Goal: Obtain resource: Download file/media

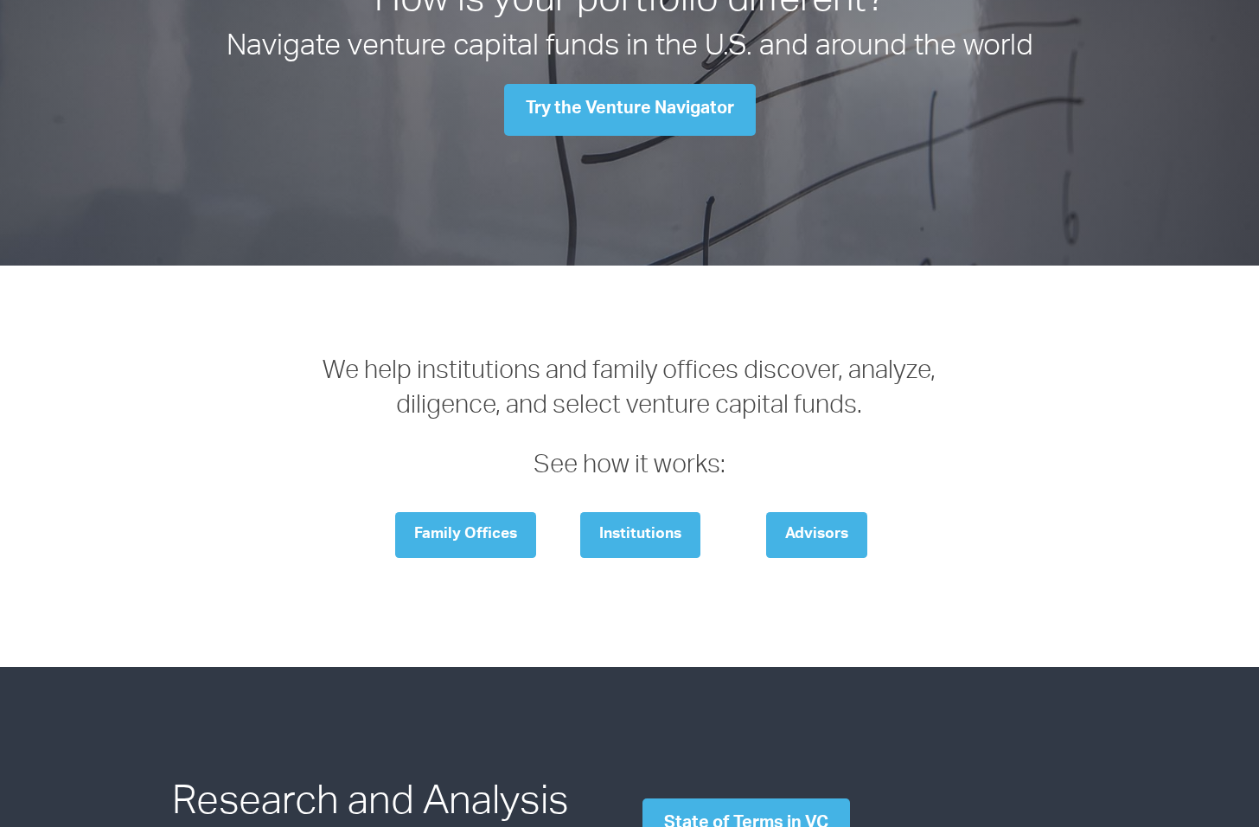
scroll to position [65, 0]
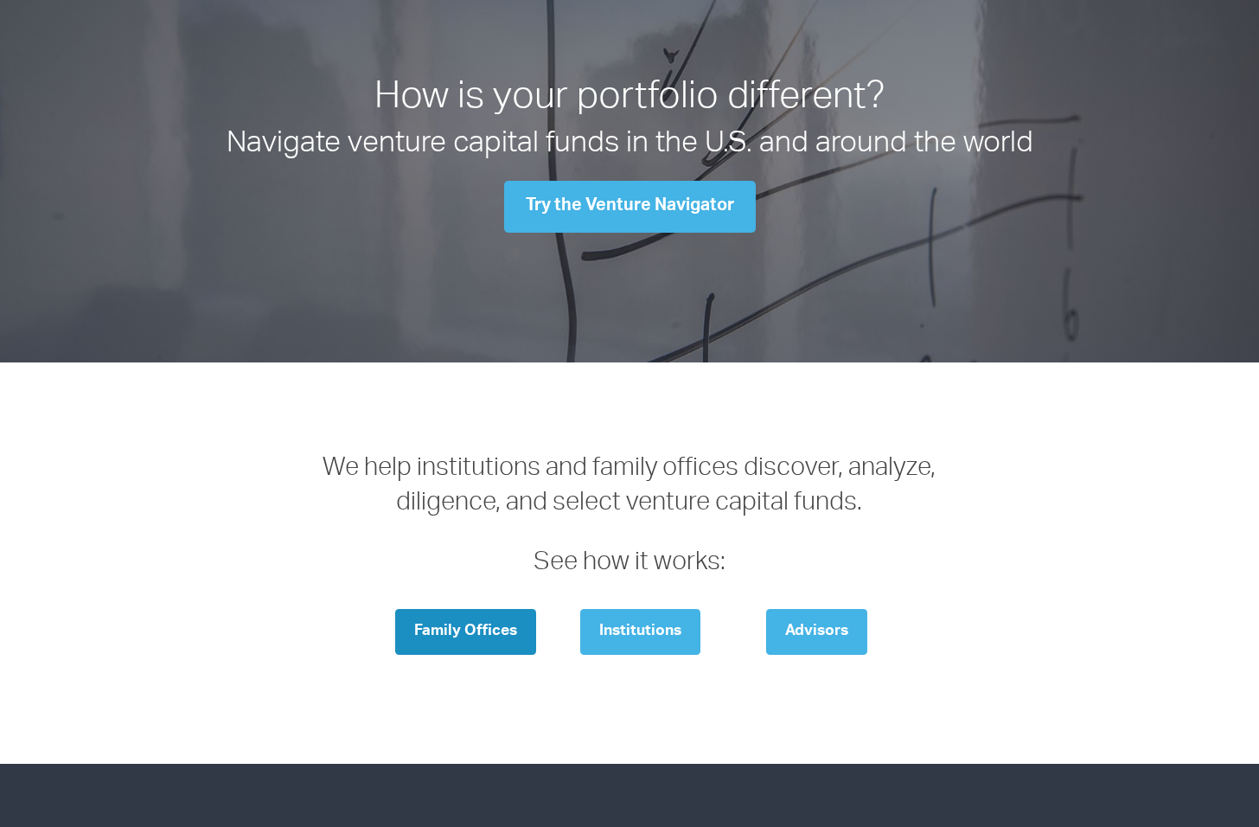
click at [501, 633] on link "Family Offices" at bounding box center [465, 632] width 141 height 46
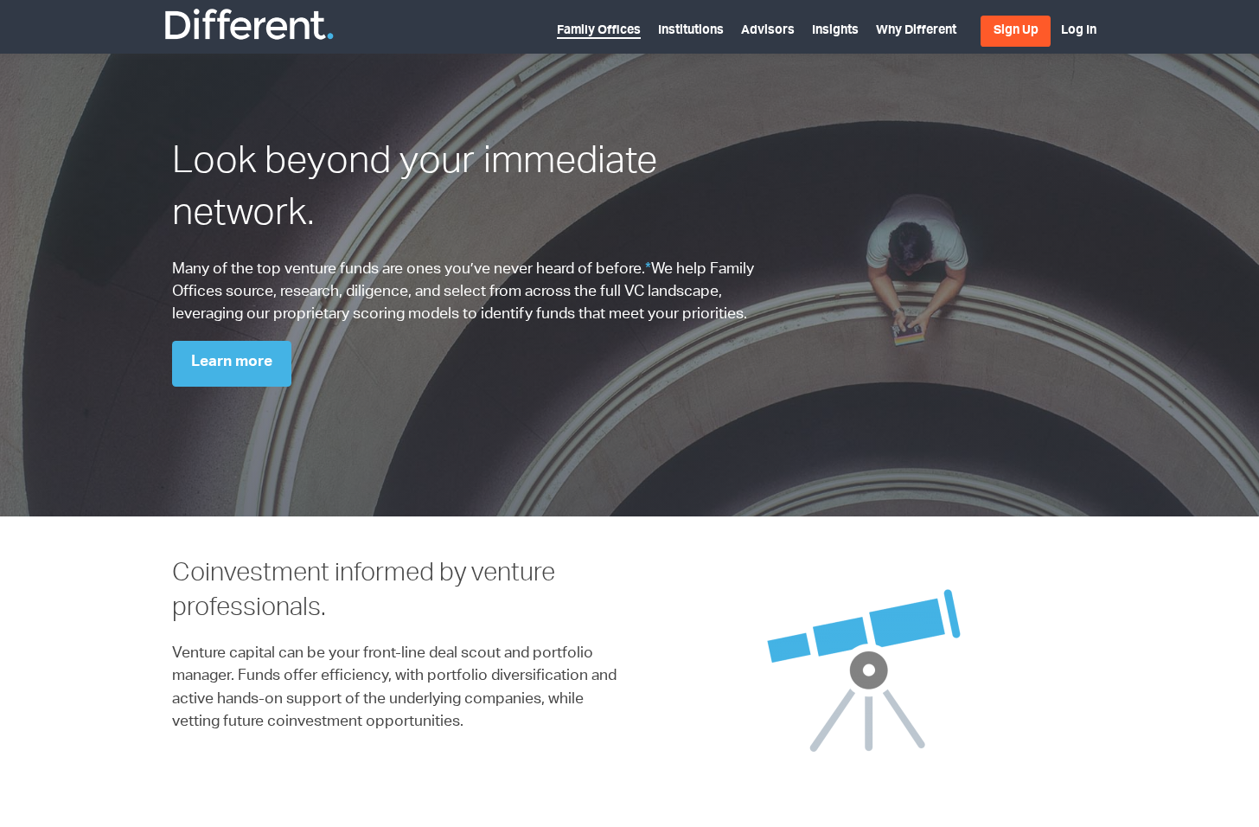
click at [626, 27] on link "Family Offices" at bounding box center [599, 32] width 84 height 14
click at [244, 22] on img at bounding box center [249, 24] width 173 height 35
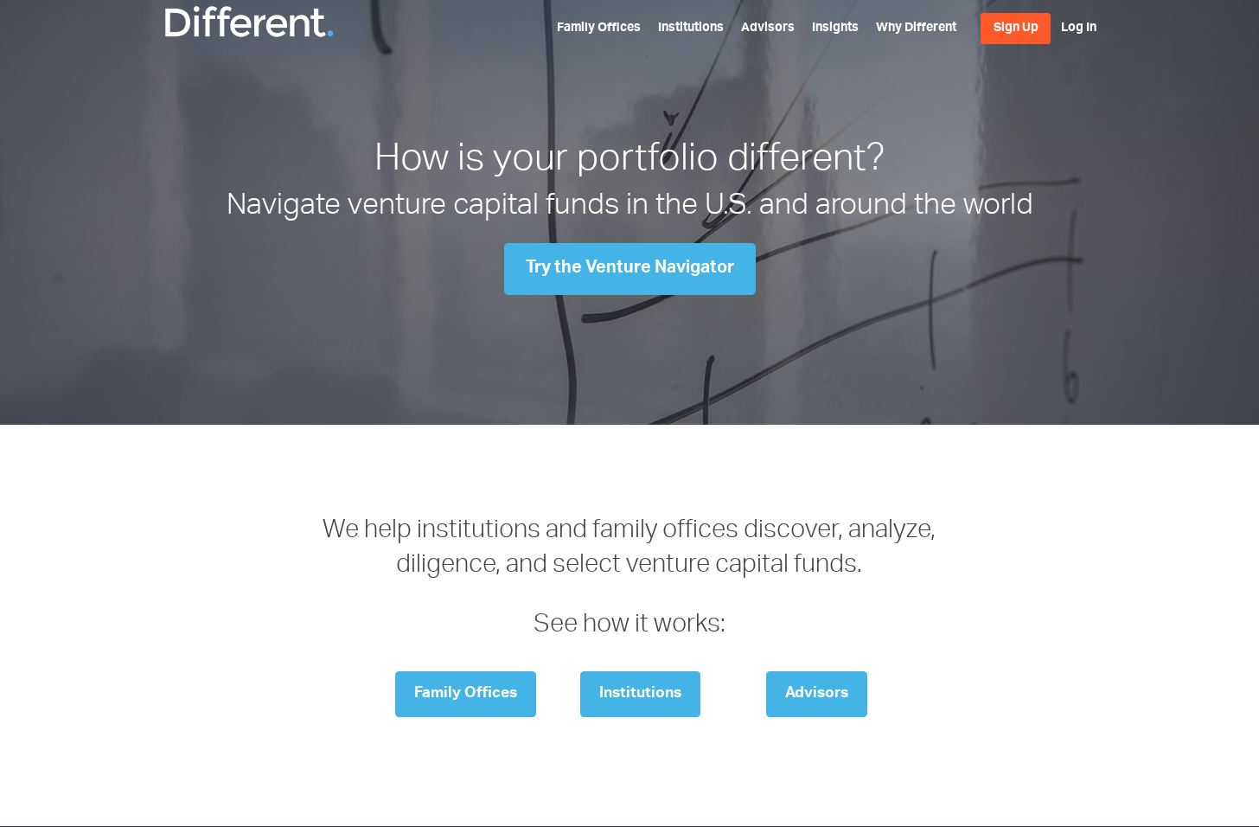
scroll to position [3, 0]
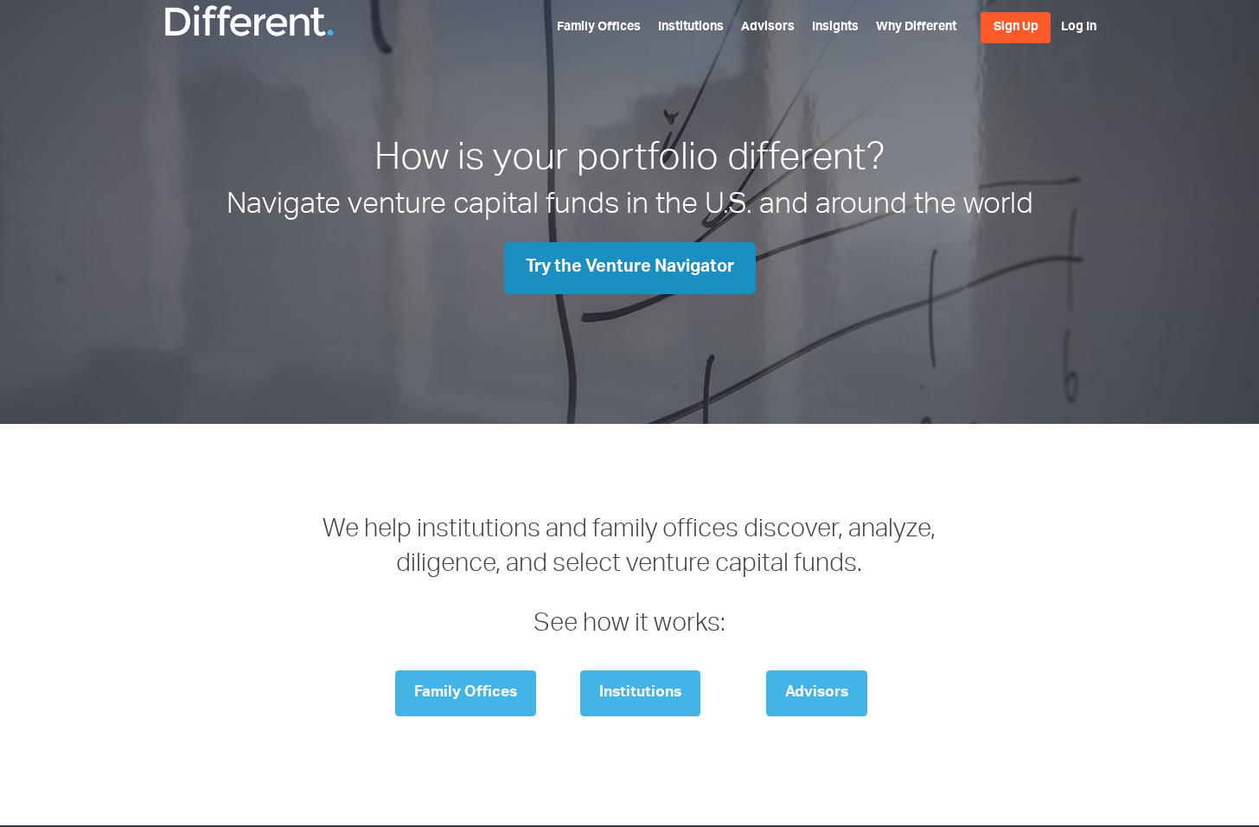
click at [617, 267] on link "Try the Venture Navigator" at bounding box center [630, 268] width 252 height 52
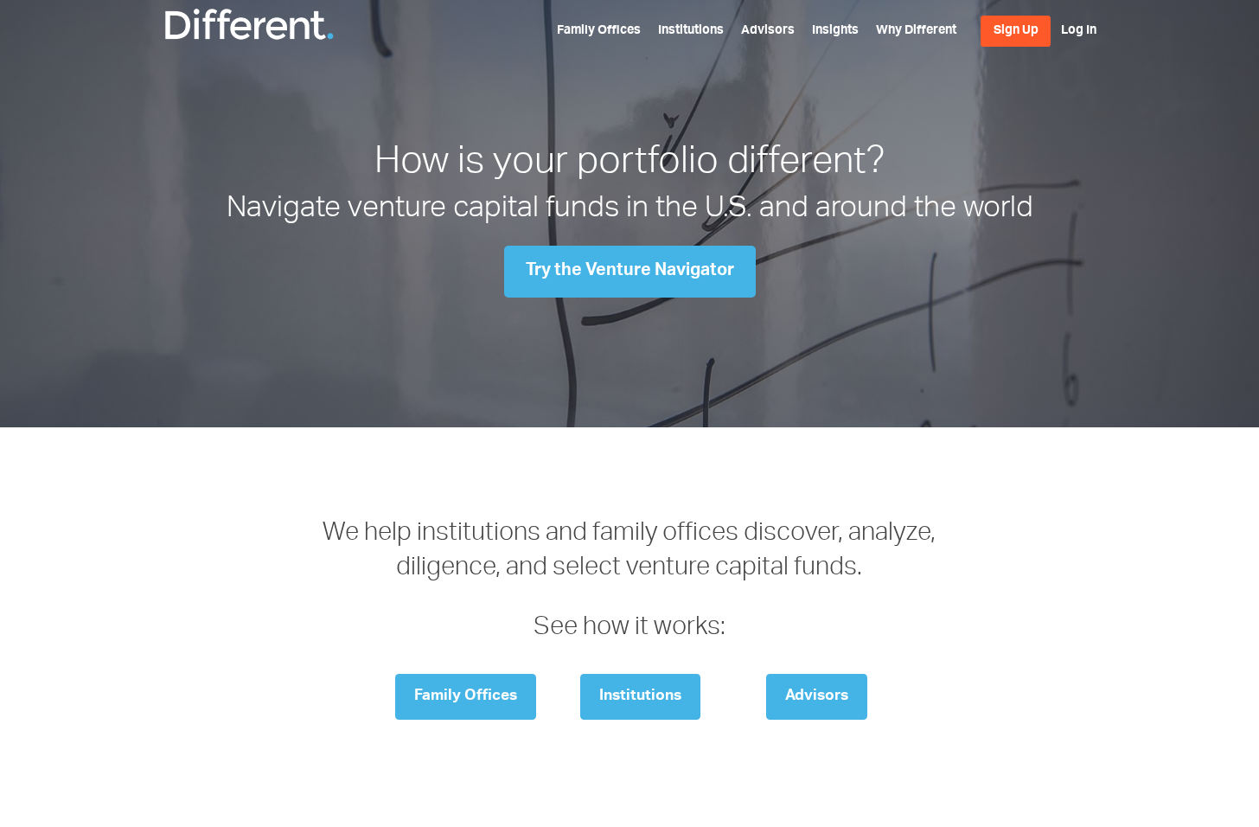
scroll to position [3, 0]
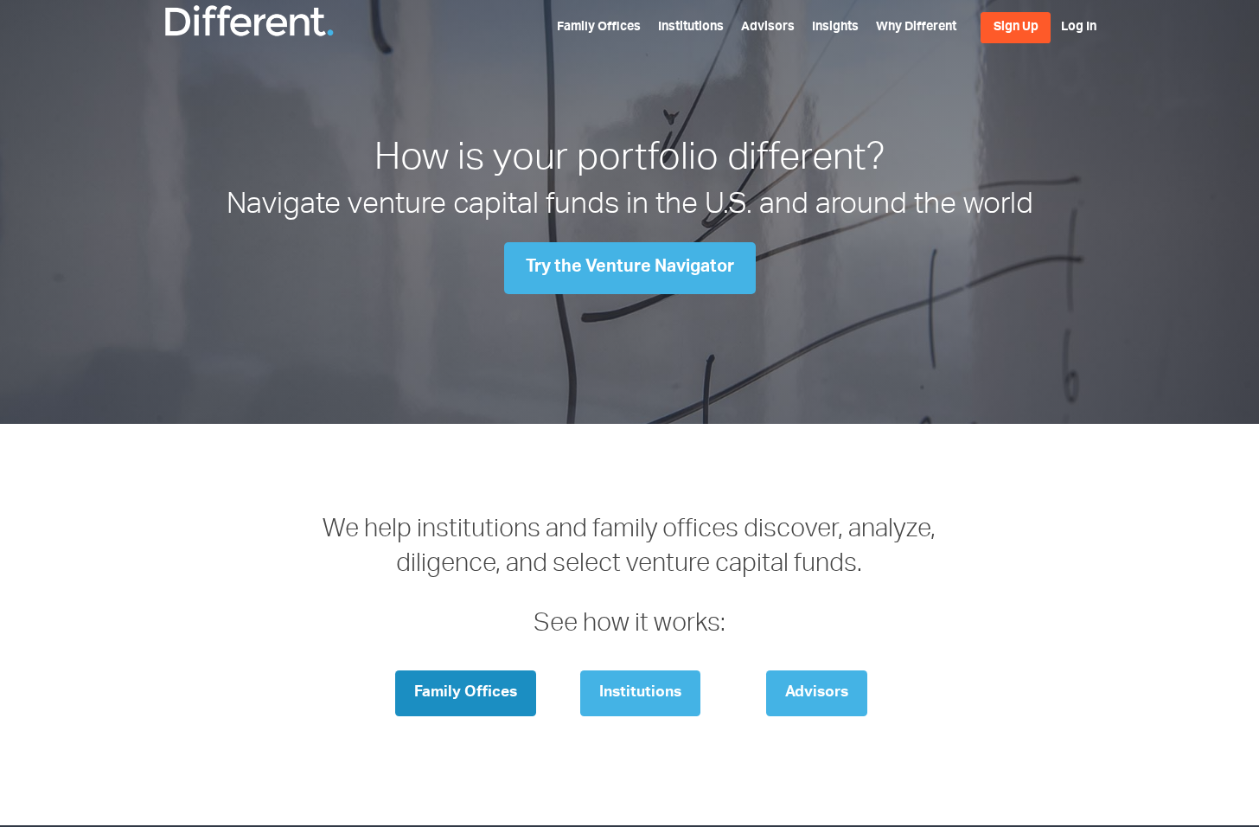
click at [467, 700] on link "Family Offices" at bounding box center [465, 693] width 141 height 46
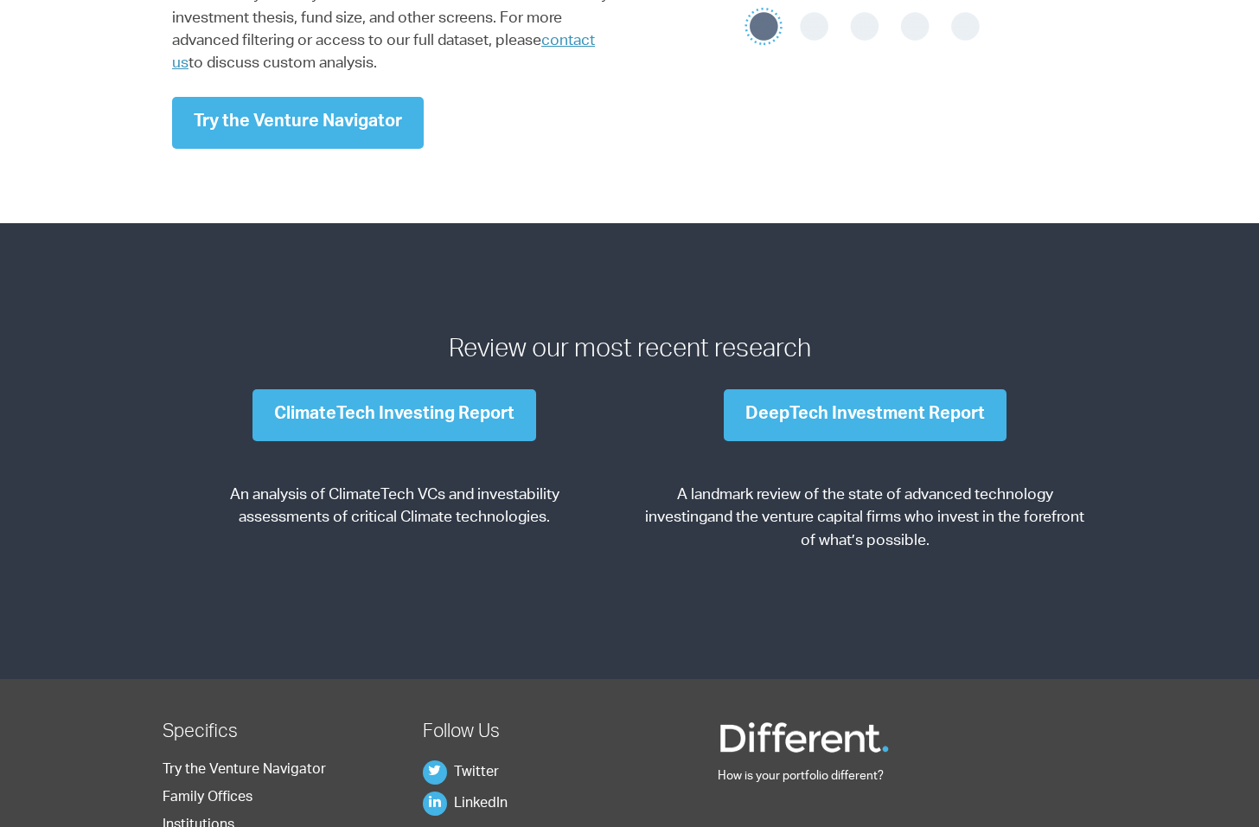
scroll to position [2160, 0]
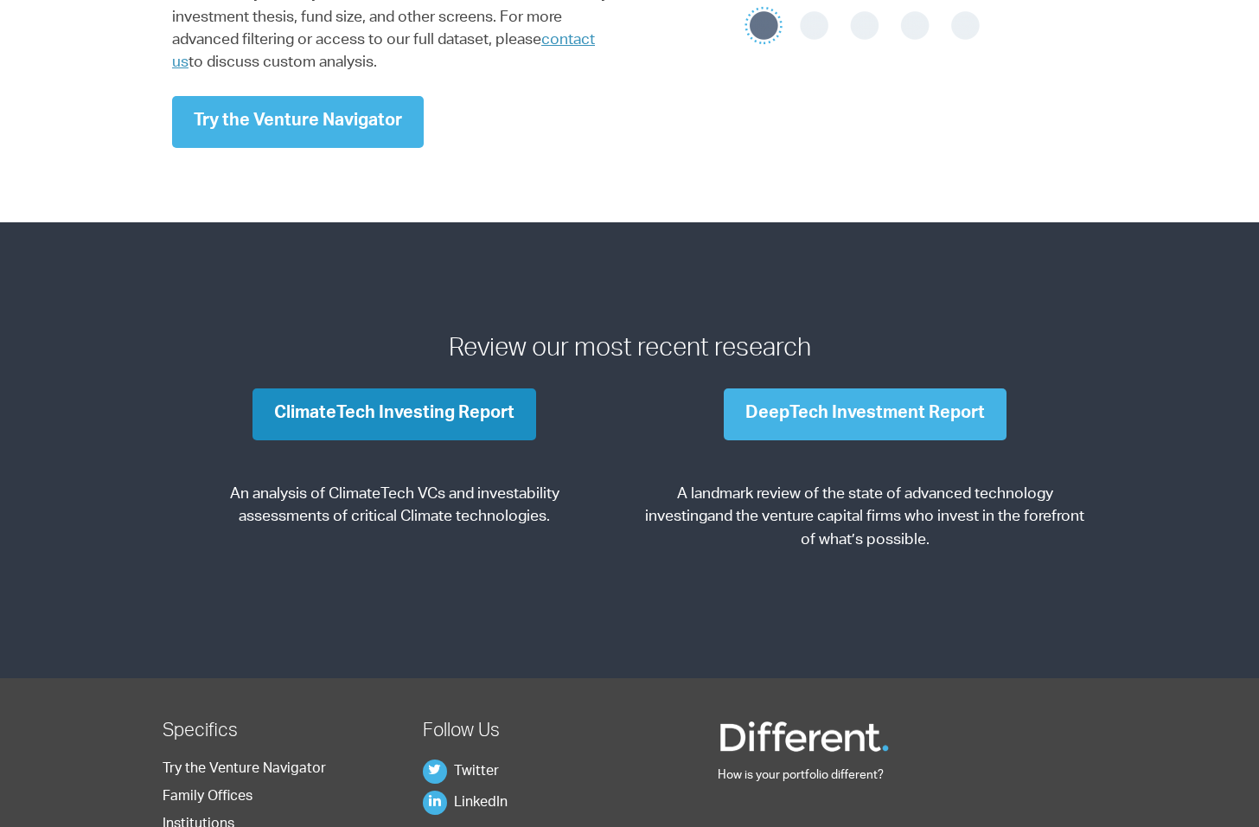
click at [396, 419] on link "ClimateTech Investing Report" at bounding box center [395, 414] width 284 height 52
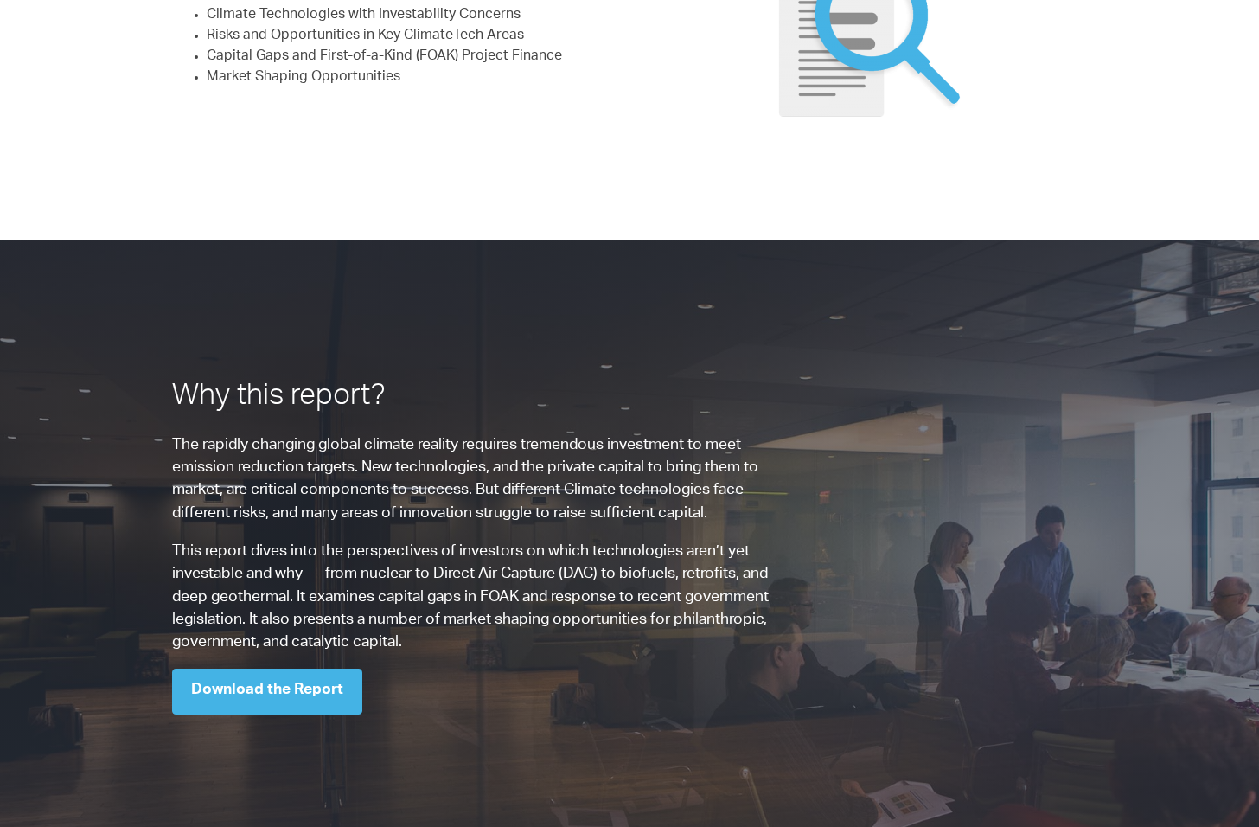
scroll to position [635, 0]
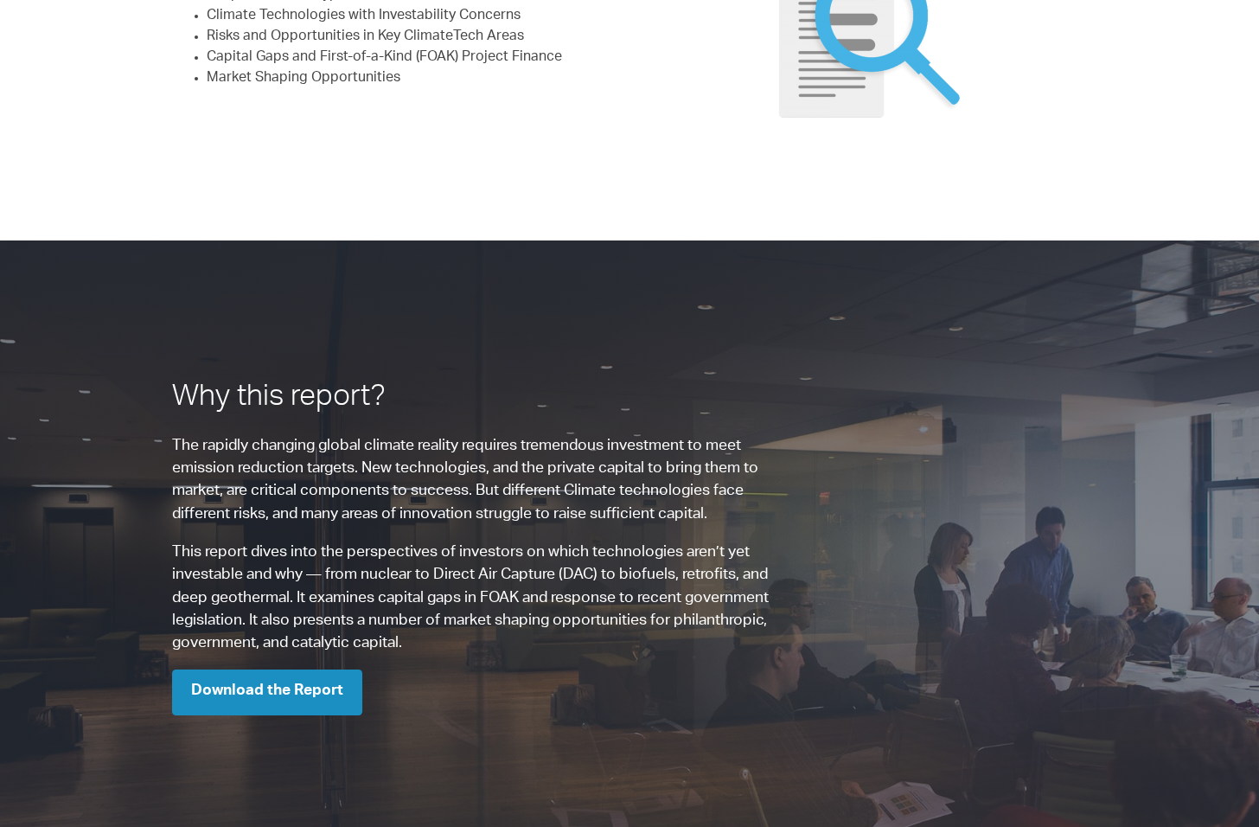
click at [272, 700] on link "Download the Report" at bounding box center [267, 692] width 190 height 46
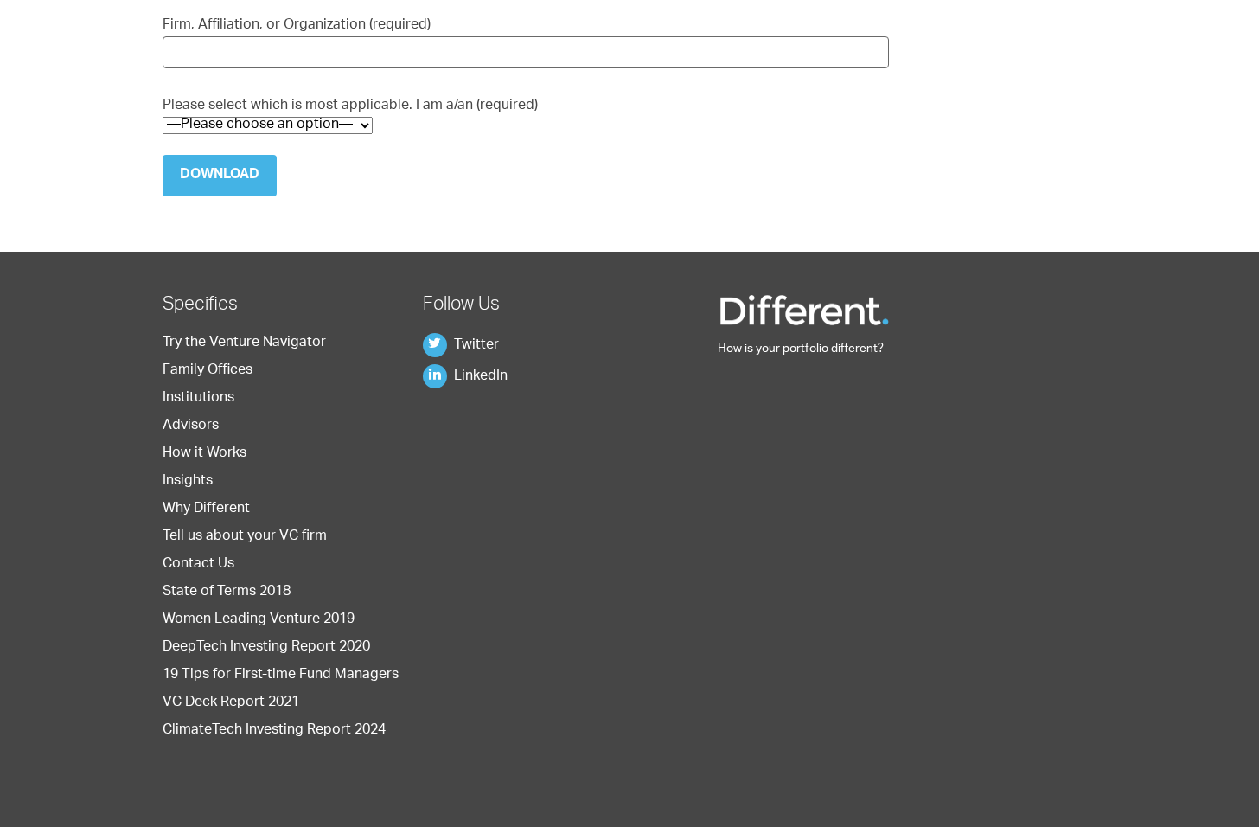
scroll to position [515, 0]
click at [479, 370] on link "LinkedIn" at bounding box center [465, 377] width 85 height 14
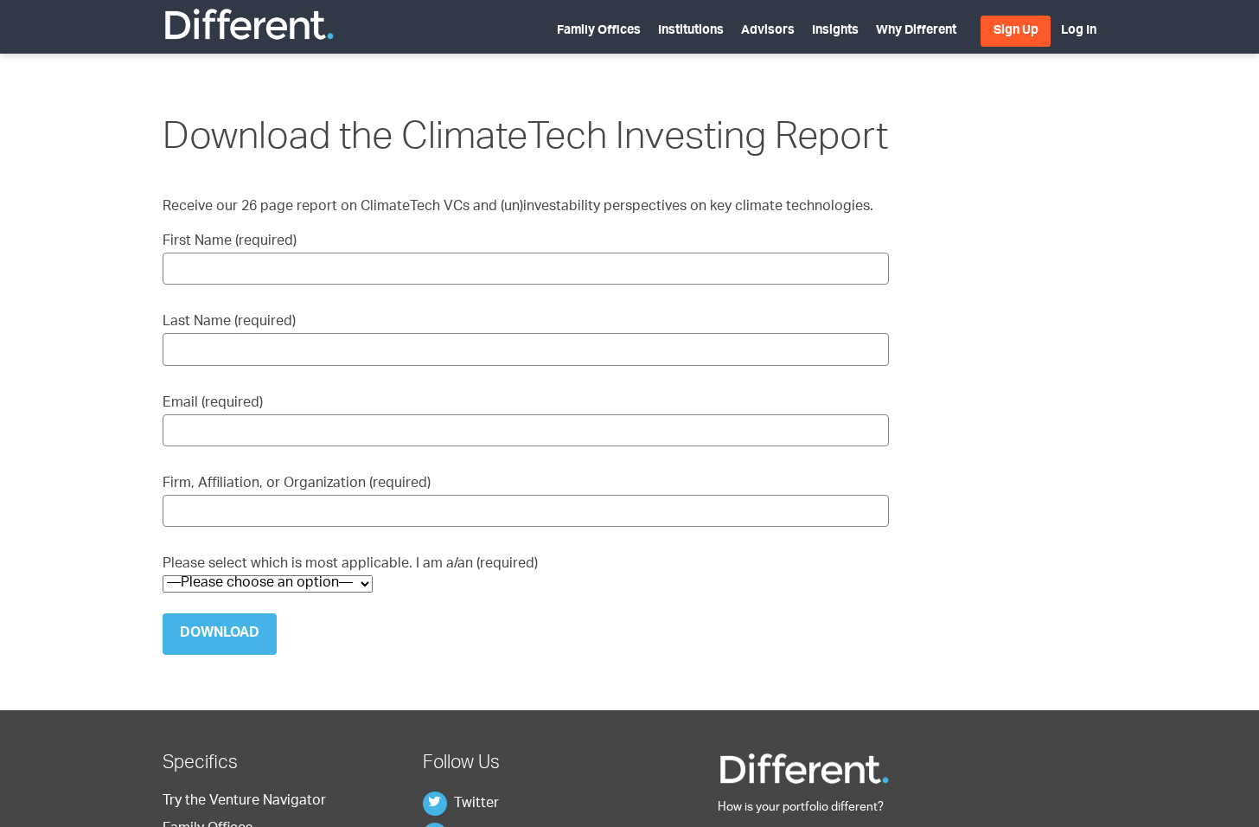
scroll to position [515, 0]
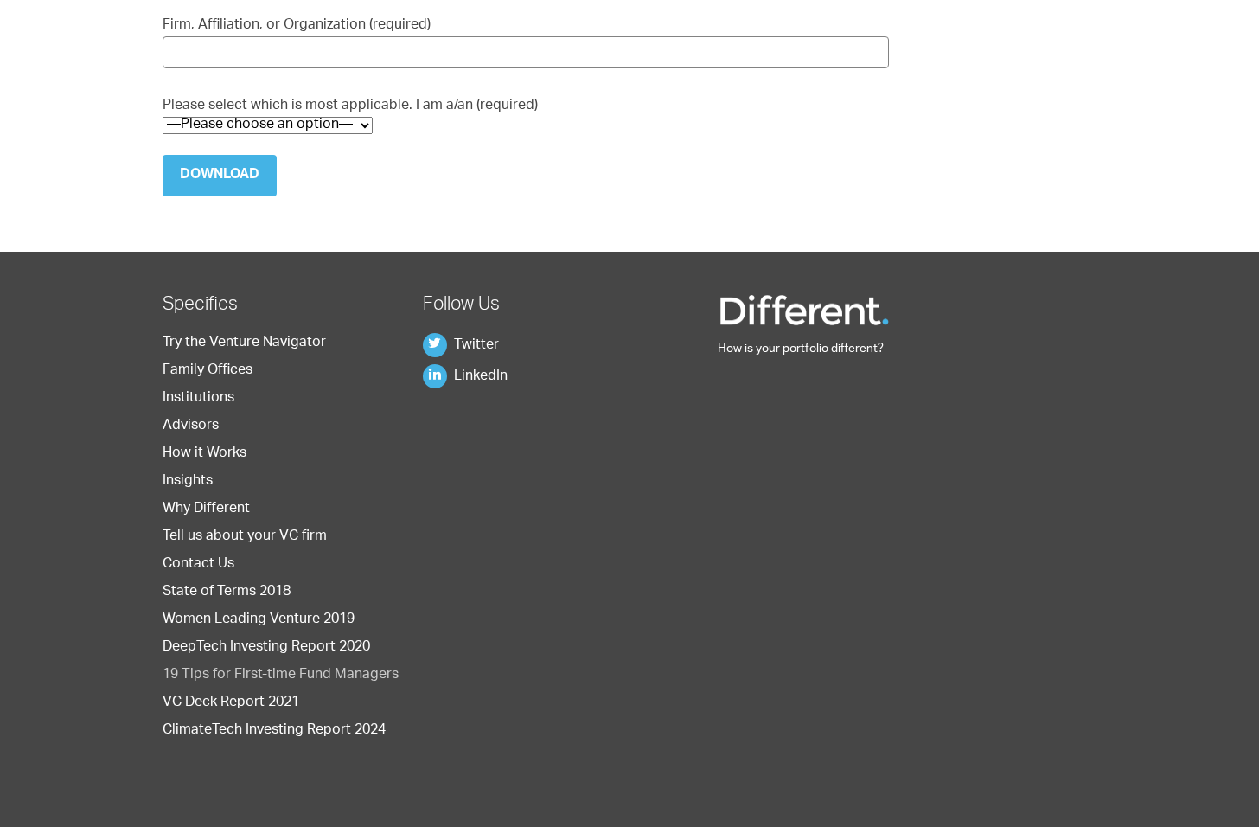
click at [346, 675] on link "19 Tips for First-time Fund Managers" at bounding box center [281, 675] width 236 height 14
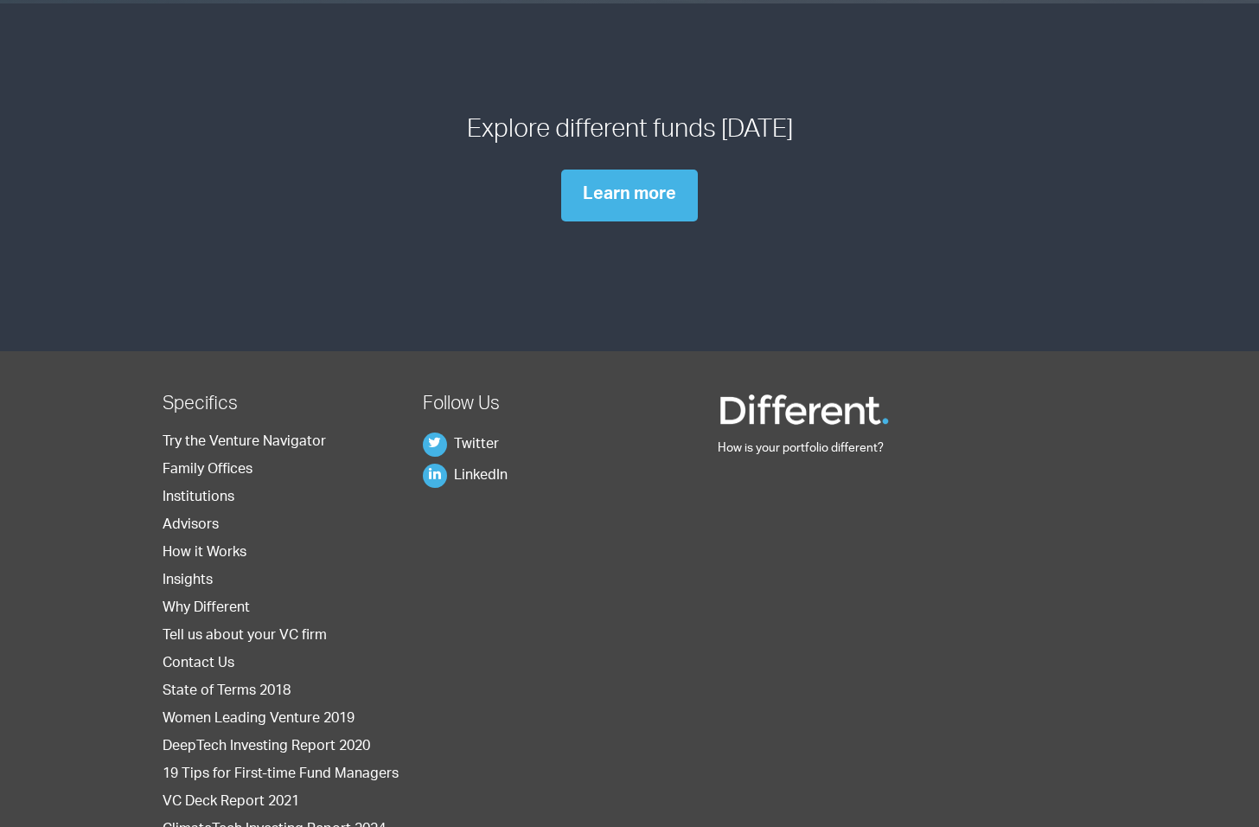
scroll to position [1691, 0]
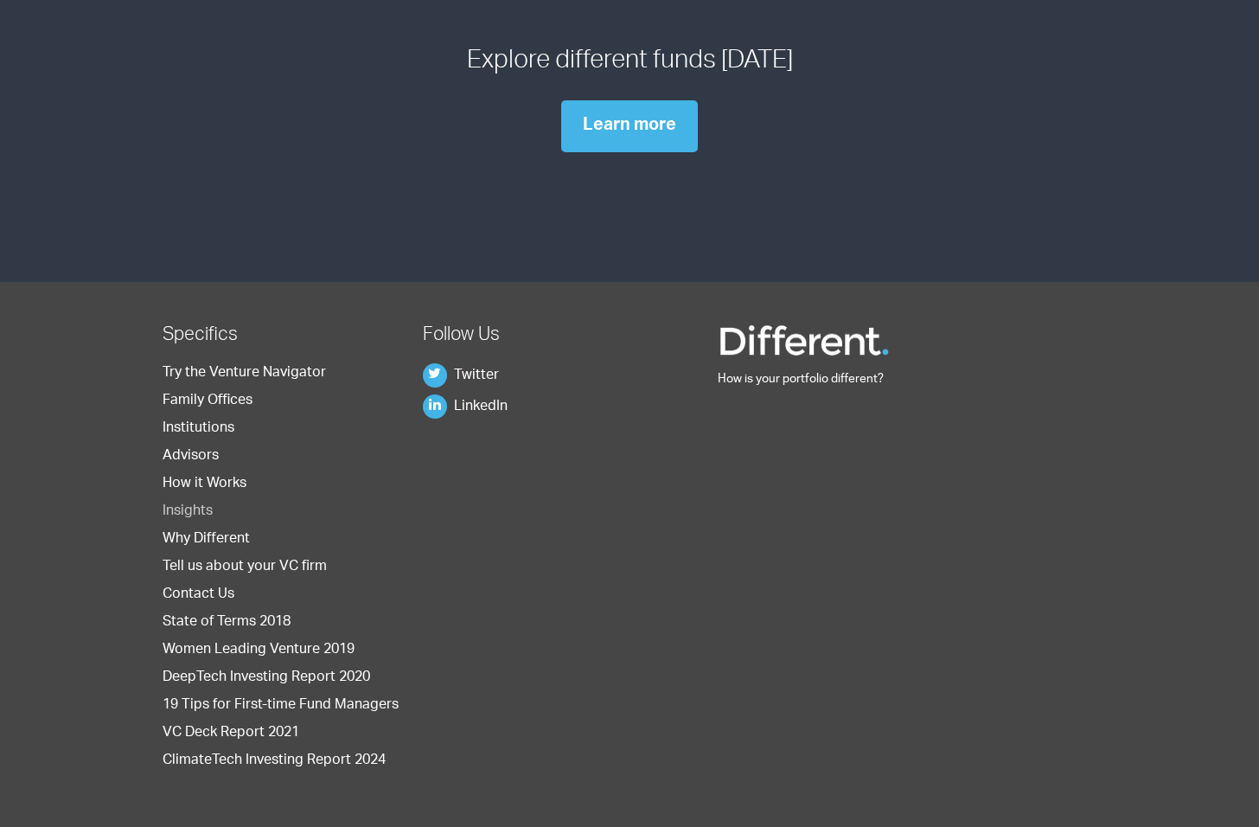
click at [183, 508] on link "Insights" at bounding box center [188, 512] width 50 height 14
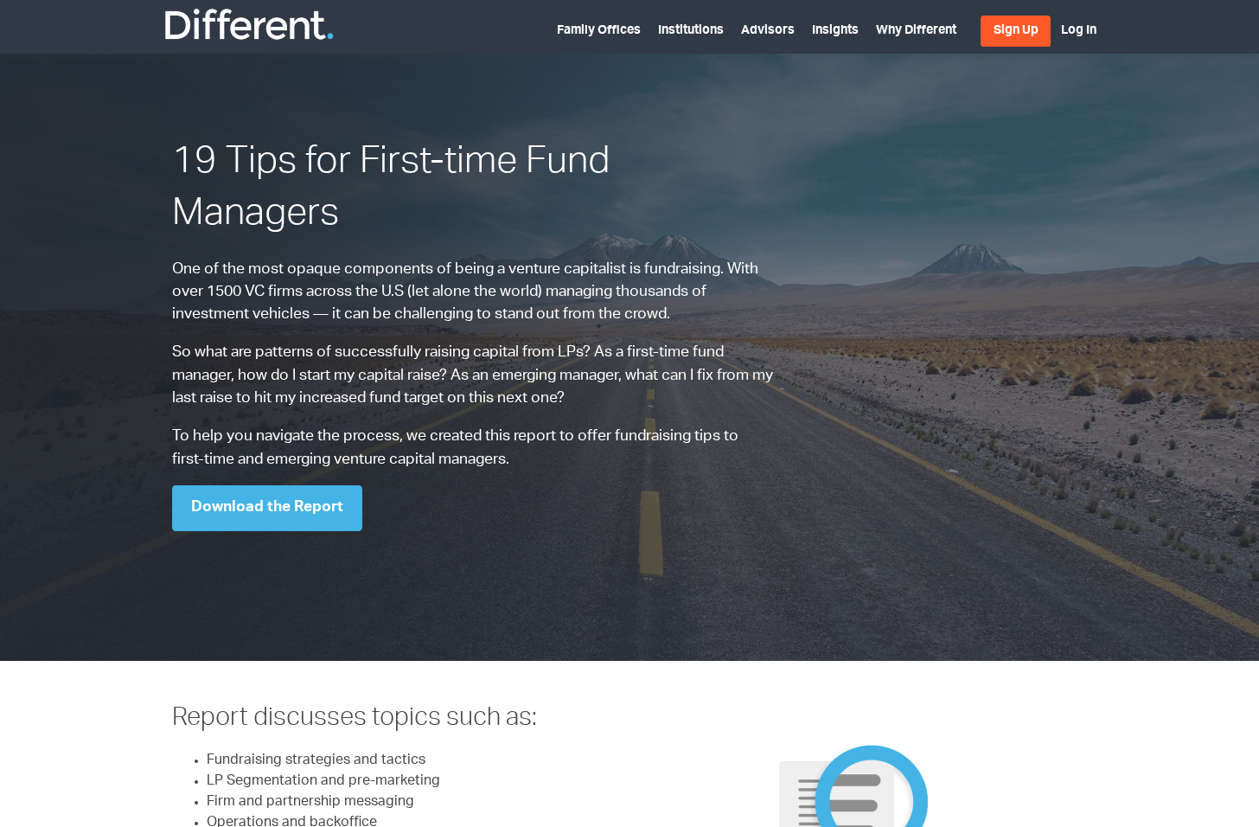
scroll to position [1691, 0]
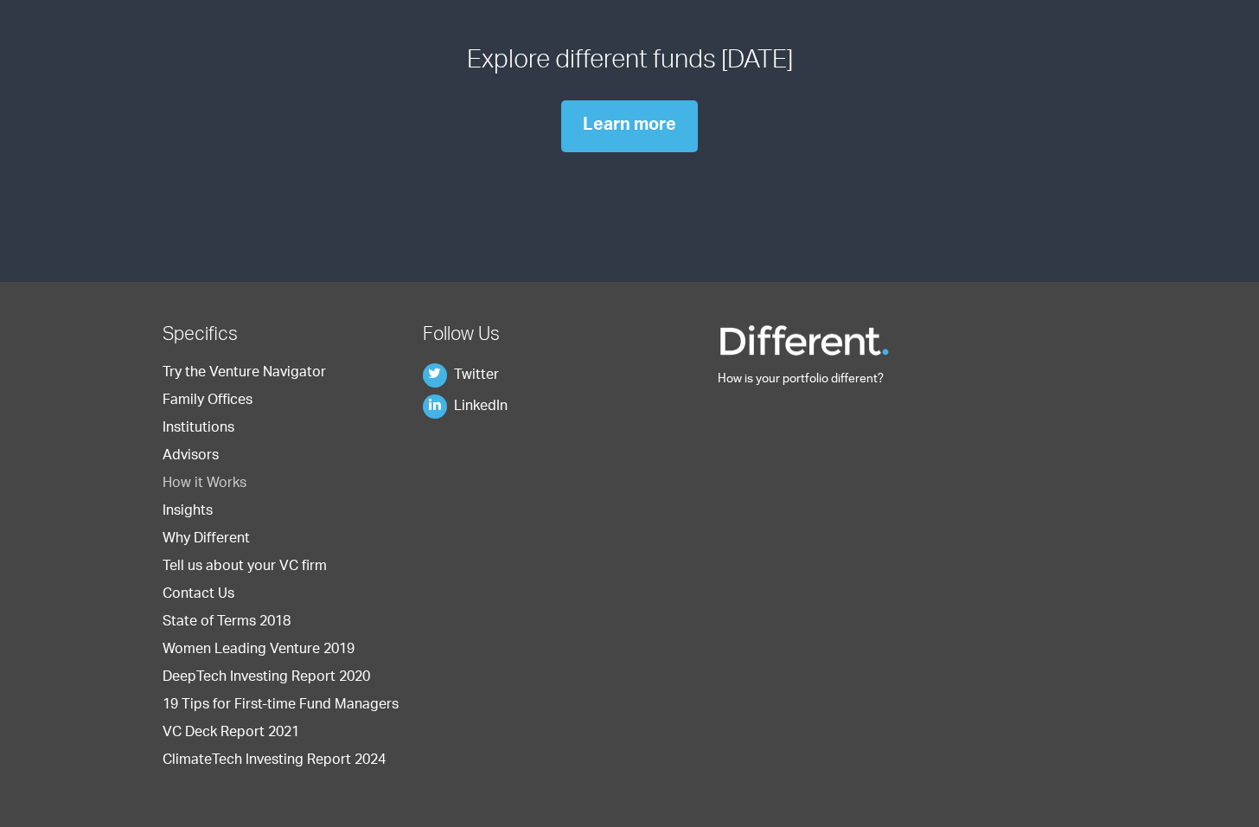
click at [214, 487] on link "How it Works" at bounding box center [205, 484] width 84 height 14
